Goal: Task Accomplishment & Management: Use online tool/utility

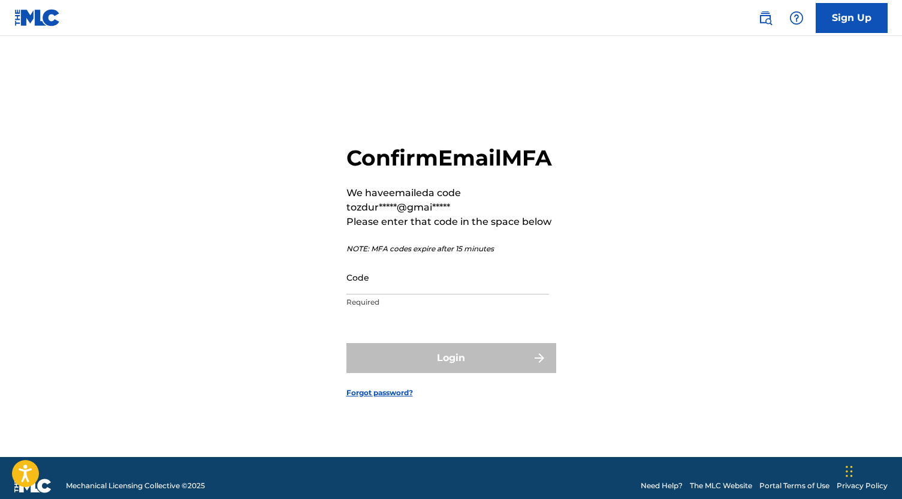
click at [374, 294] on input "Code" at bounding box center [447, 277] width 203 height 34
paste input "596666"
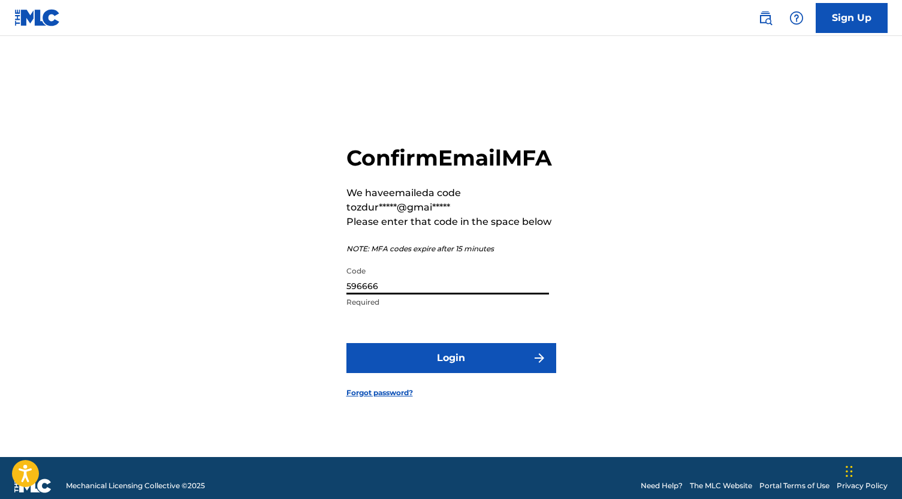
type input "596666"
click at [432, 373] on button "Login" at bounding box center [451, 358] width 210 height 30
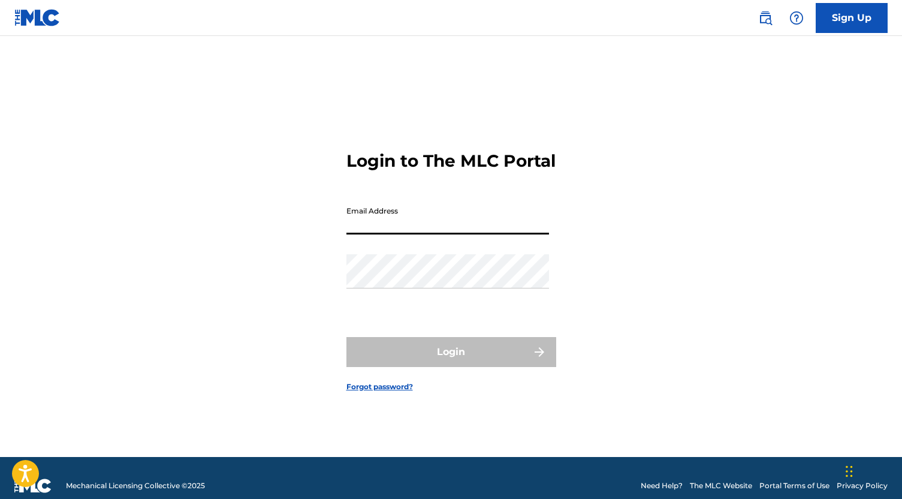
type input "[EMAIL_ADDRESS][DOMAIN_NAME]"
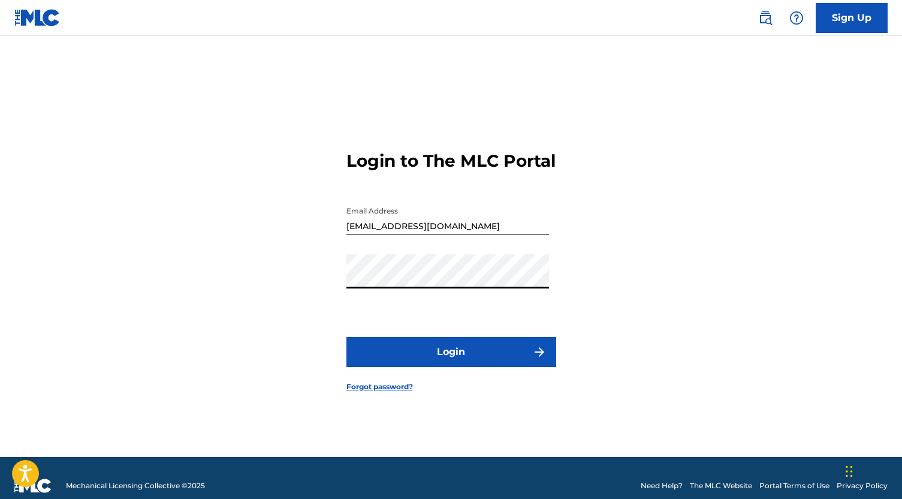
click at [457, 363] on button "Login" at bounding box center [451, 352] width 210 height 30
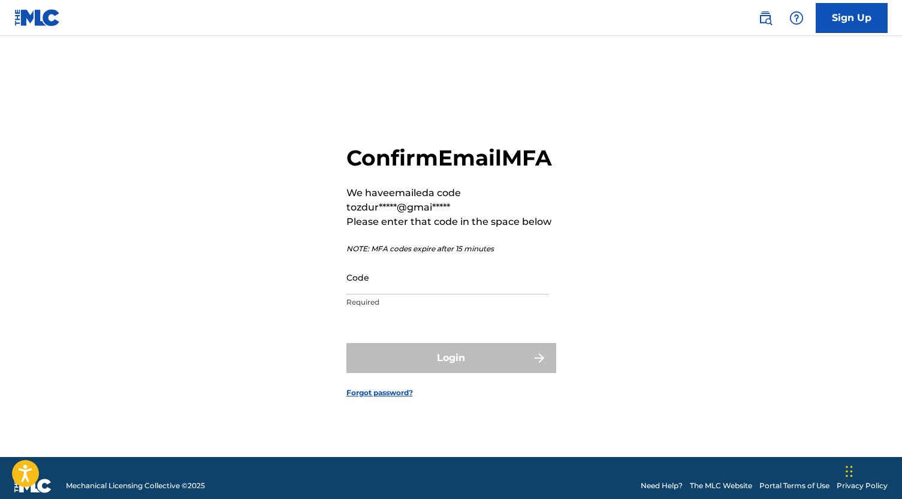
click at [435, 294] on input "Code" at bounding box center [447, 277] width 203 height 34
paste input "203781"
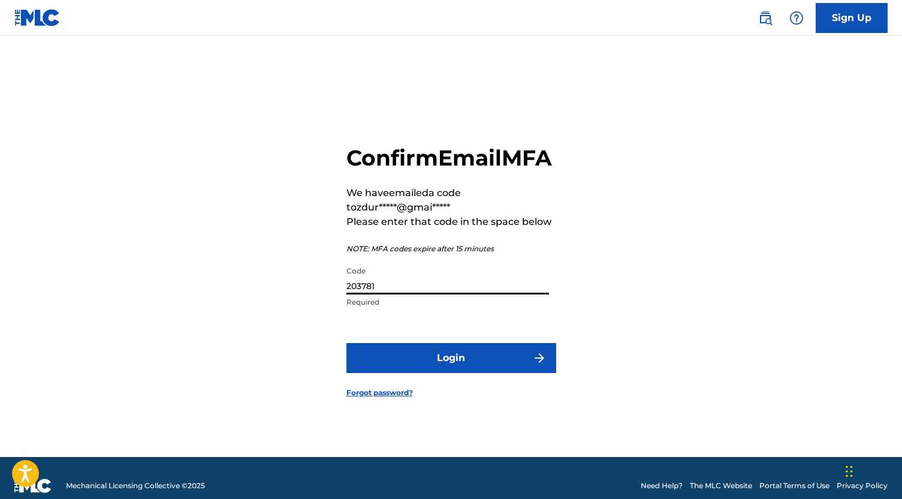
type input "203781"
click at [444, 373] on button "Login" at bounding box center [451, 358] width 210 height 30
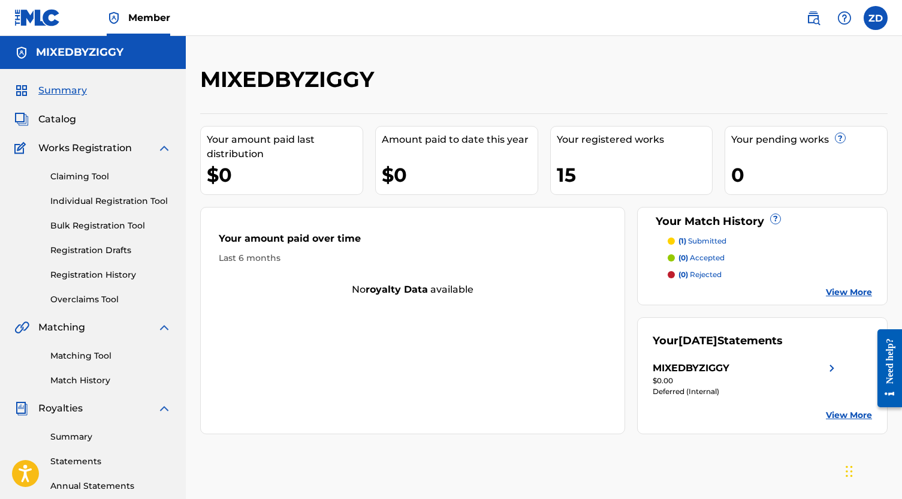
click at [60, 179] on link "Claiming Tool" at bounding box center [110, 176] width 121 height 13
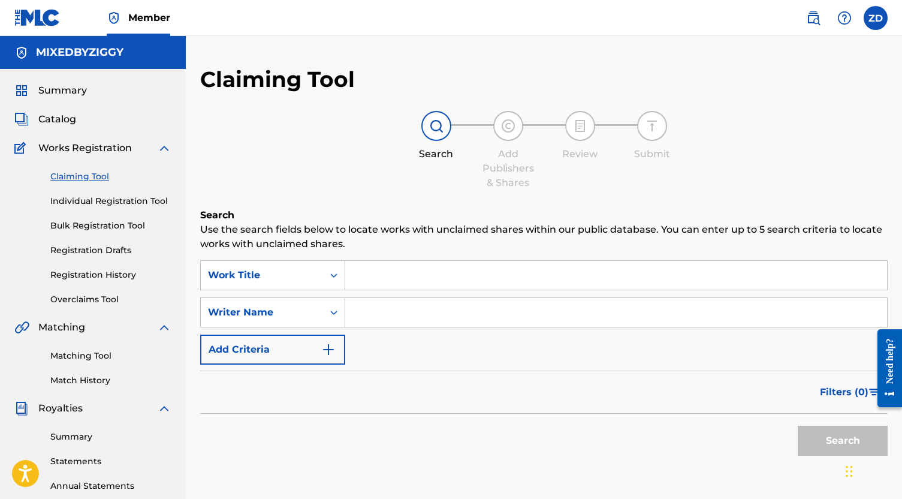
click at [57, 119] on span "Catalog" at bounding box center [57, 119] width 38 height 14
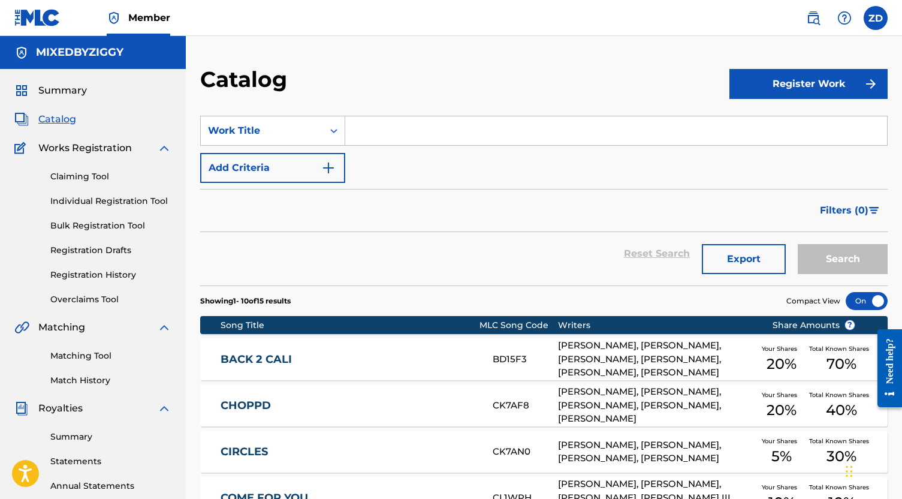
click at [64, 172] on link "Claiming Tool" at bounding box center [110, 176] width 121 height 13
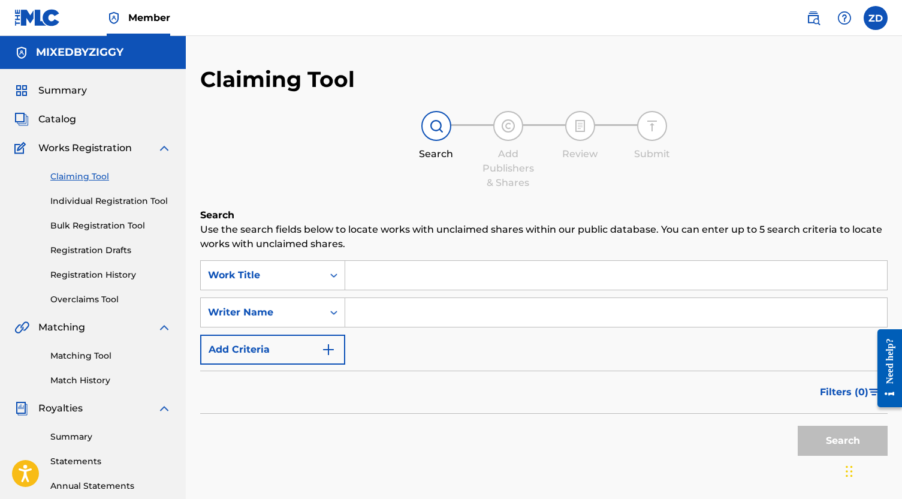
click at [376, 308] on input "Search Form" at bounding box center [616, 312] width 542 height 29
type input "zane durham"
click at [843, 441] on button "Search" at bounding box center [843, 441] width 90 height 30
